Goal: Task Accomplishment & Management: Use online tool/utility

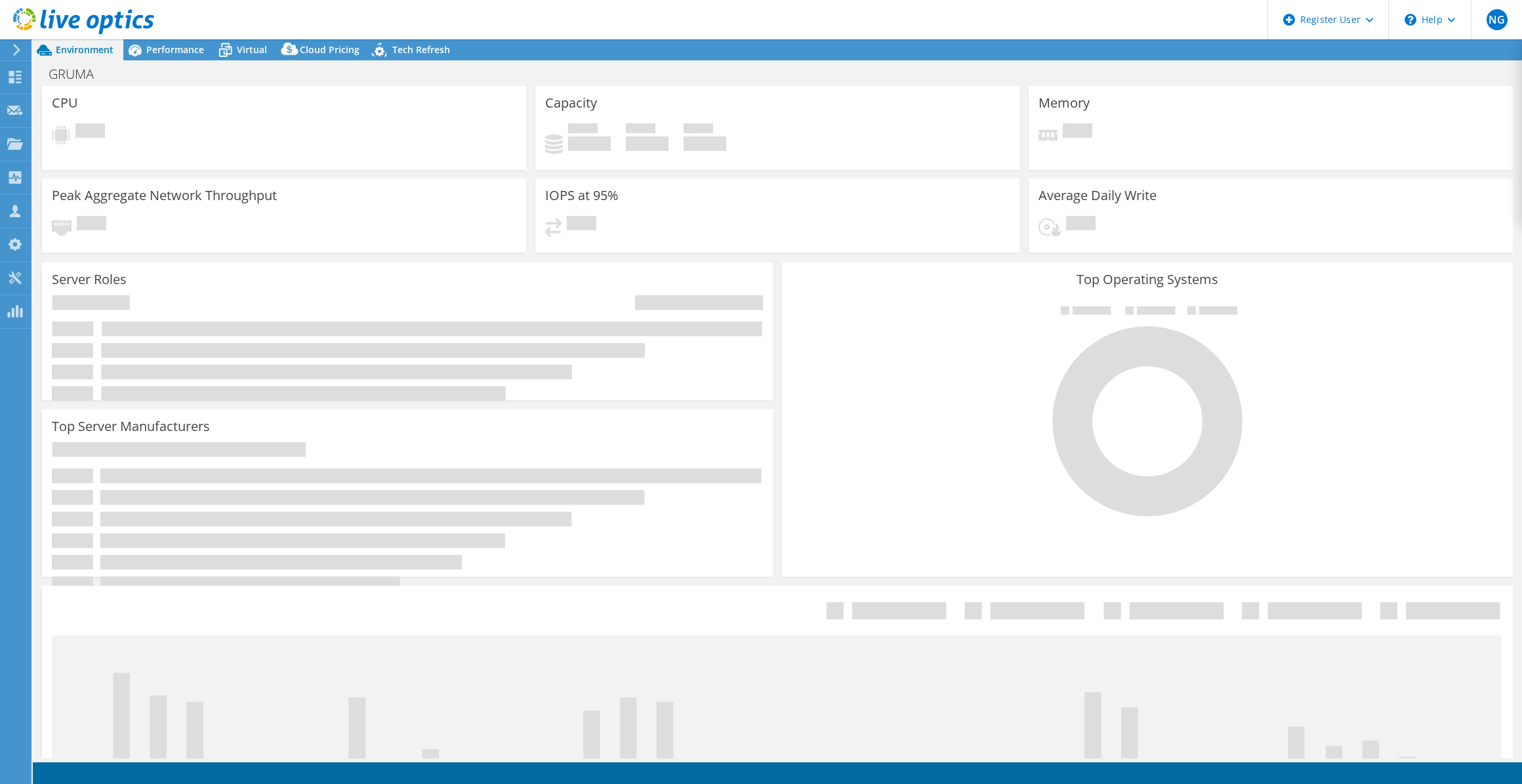
select select "USWest"
select select "USD"
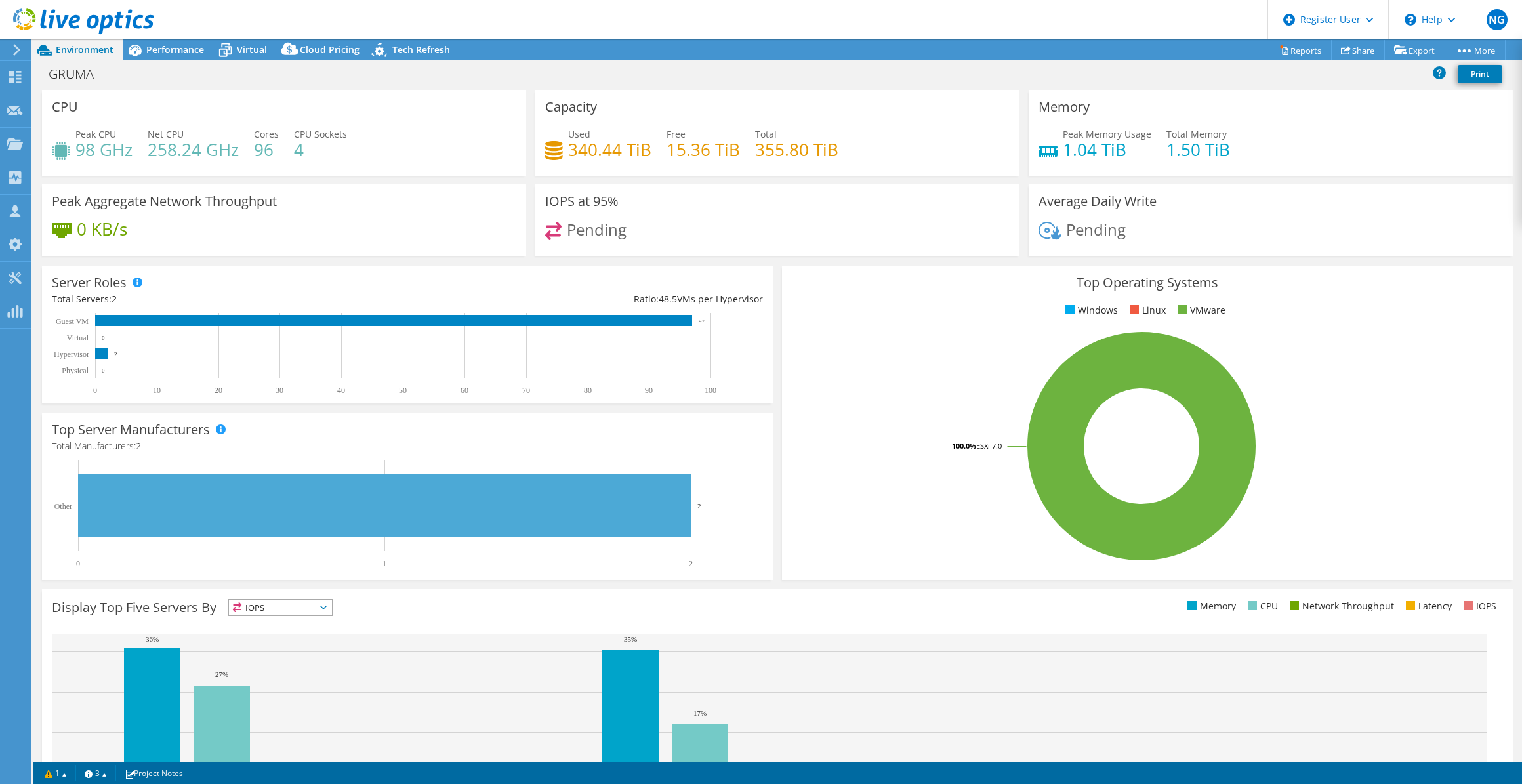
click at [14, 52] on icon at bounding box center [17, 49] width 10 height 12
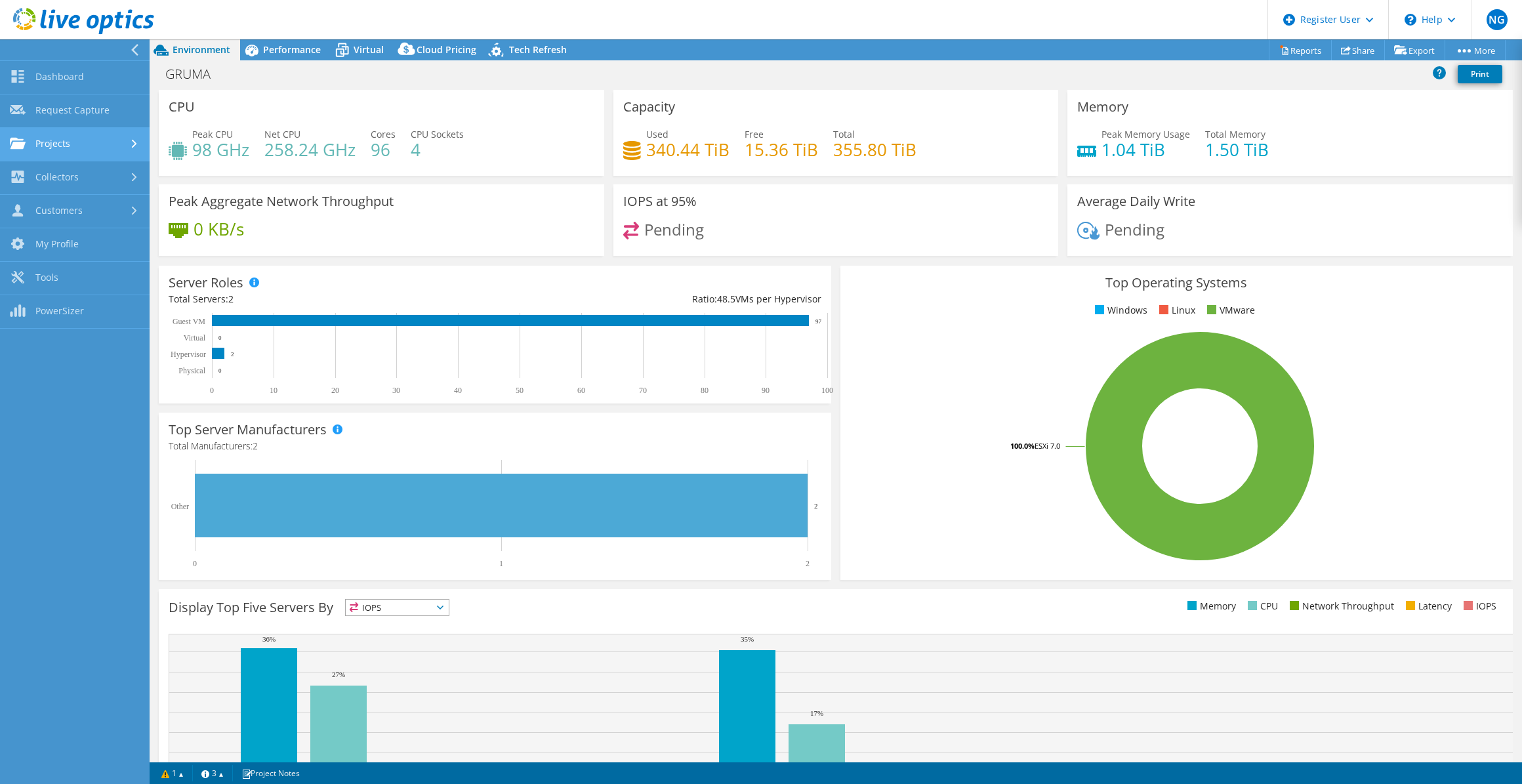
click at [66, 135] on link "Projects" at bounding box center [75, 144] width 150 height 33
click at [76, 183] on link "Search Projects" at bounding box center [75, 177] width 150 height 33
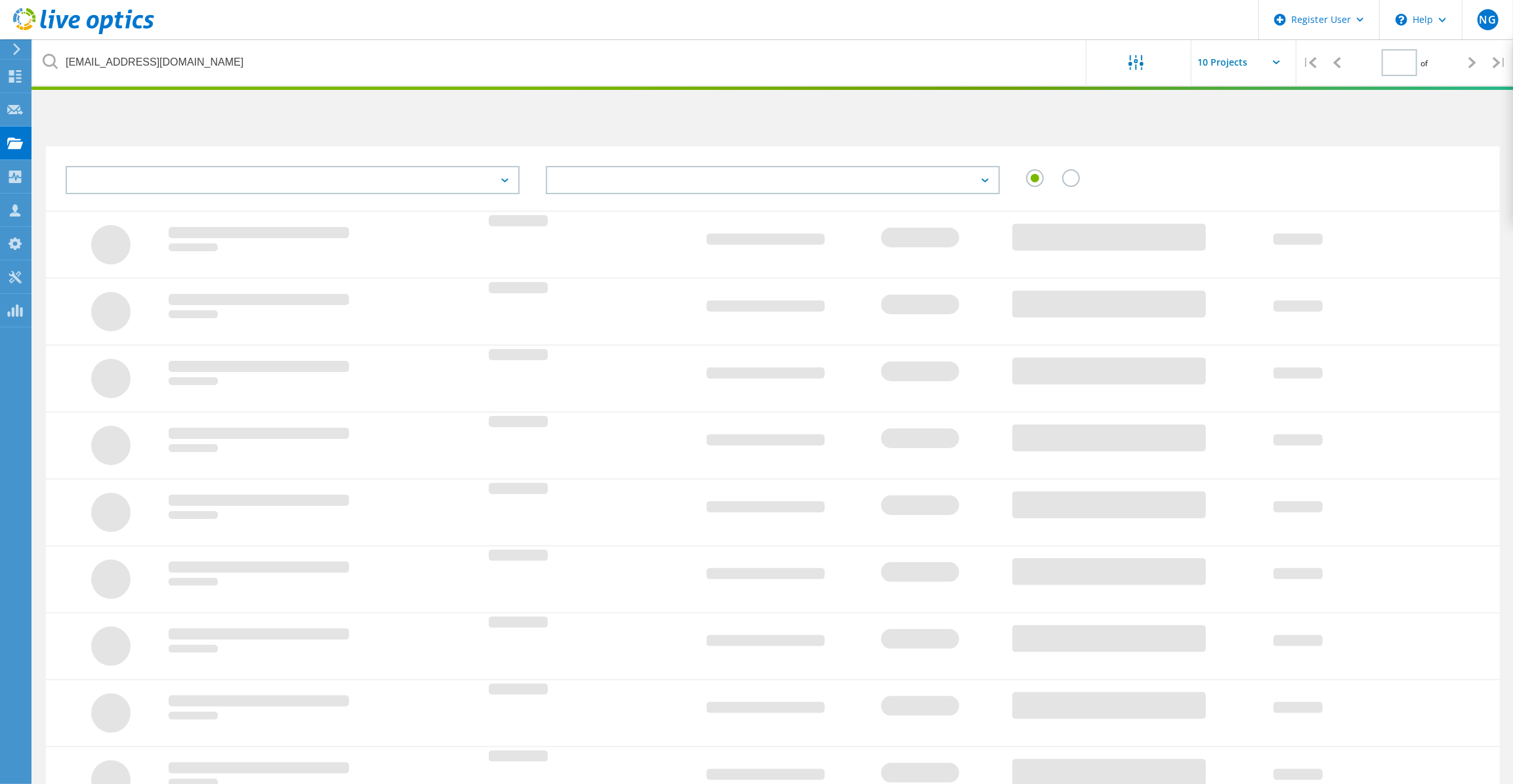
type input "1"
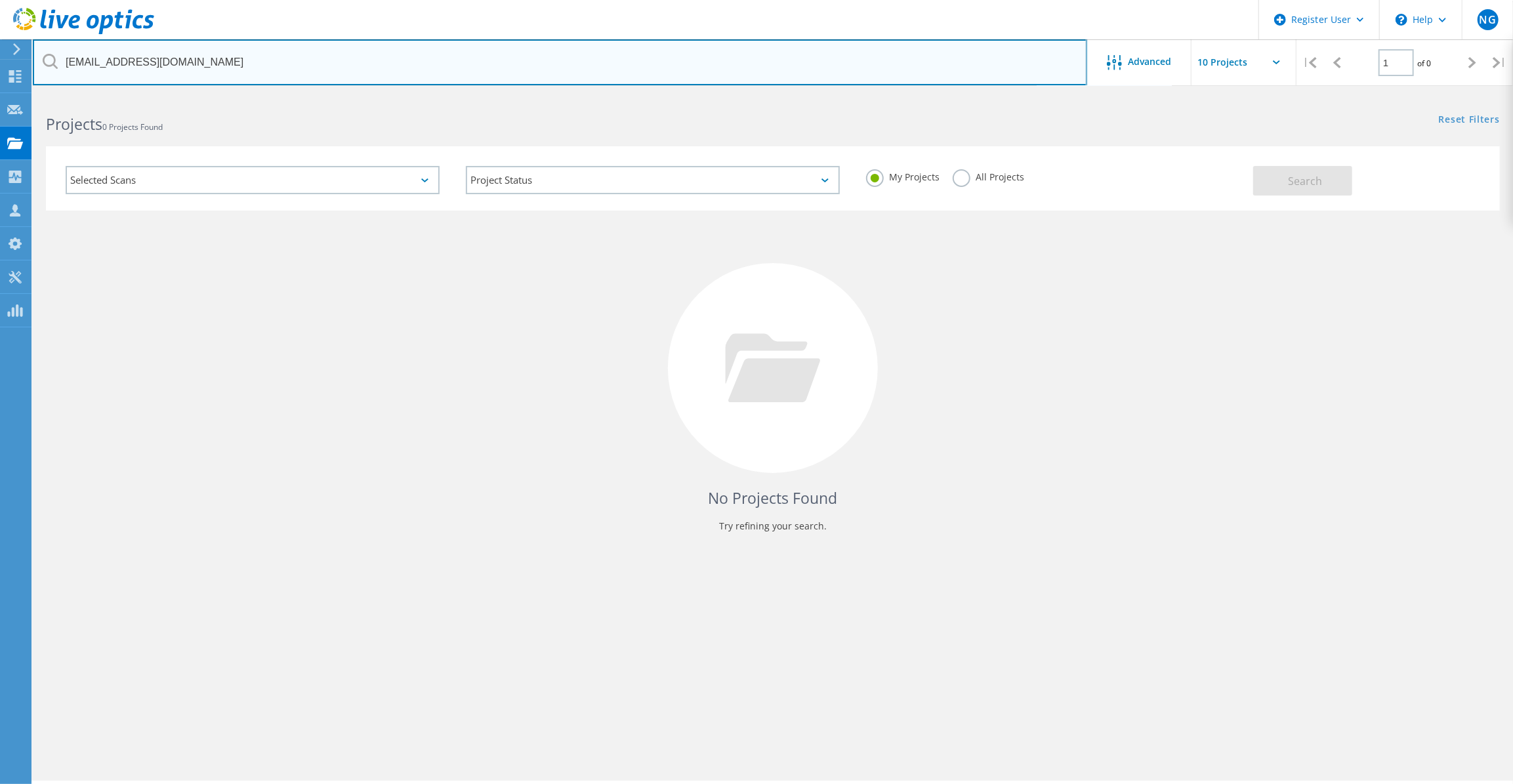
drag, startPoint x: 264, startPoint y: 67, endPoint x: 58, endPoint y: 62, distance: 206.1
click at [58, 62] on input "rfarrey@communitybankgalena.com" at bounding box center [560, 62] width 1054 height 46
paste input "dingera@usd450.net"
type input "dingera@usd450.net"
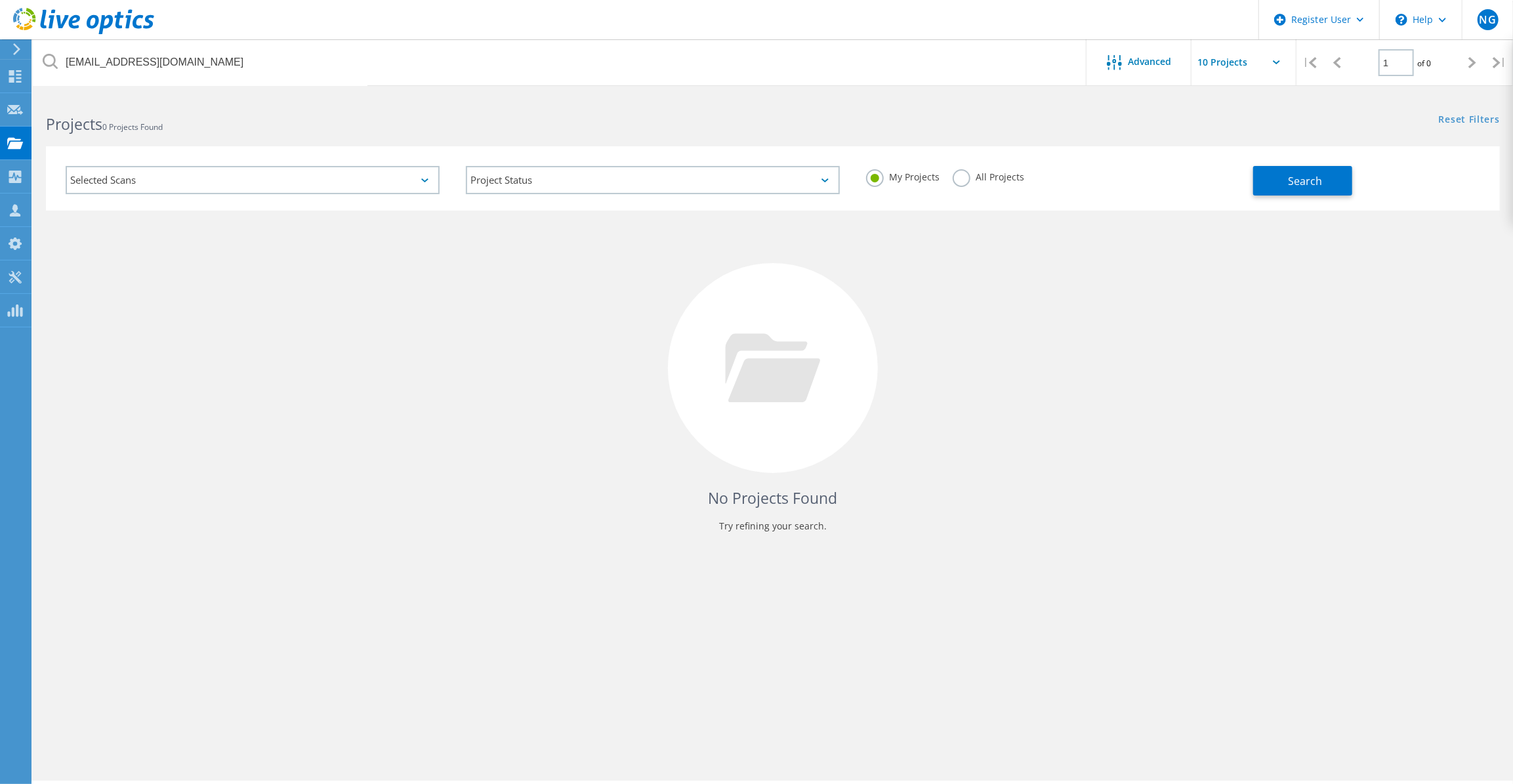
click at [1011, 178] on label "All Projects" at bounding box center [988, 176] width 71 height 13
click at [0, 0] on input "All Projects" at bounding box center [0, 0] width 0 height 0
click at [1257, 172] on button "Search" at bounding box center [1303, 181] width 99 height 30
